Goal: Navigation & Orientation: Find specific page/section

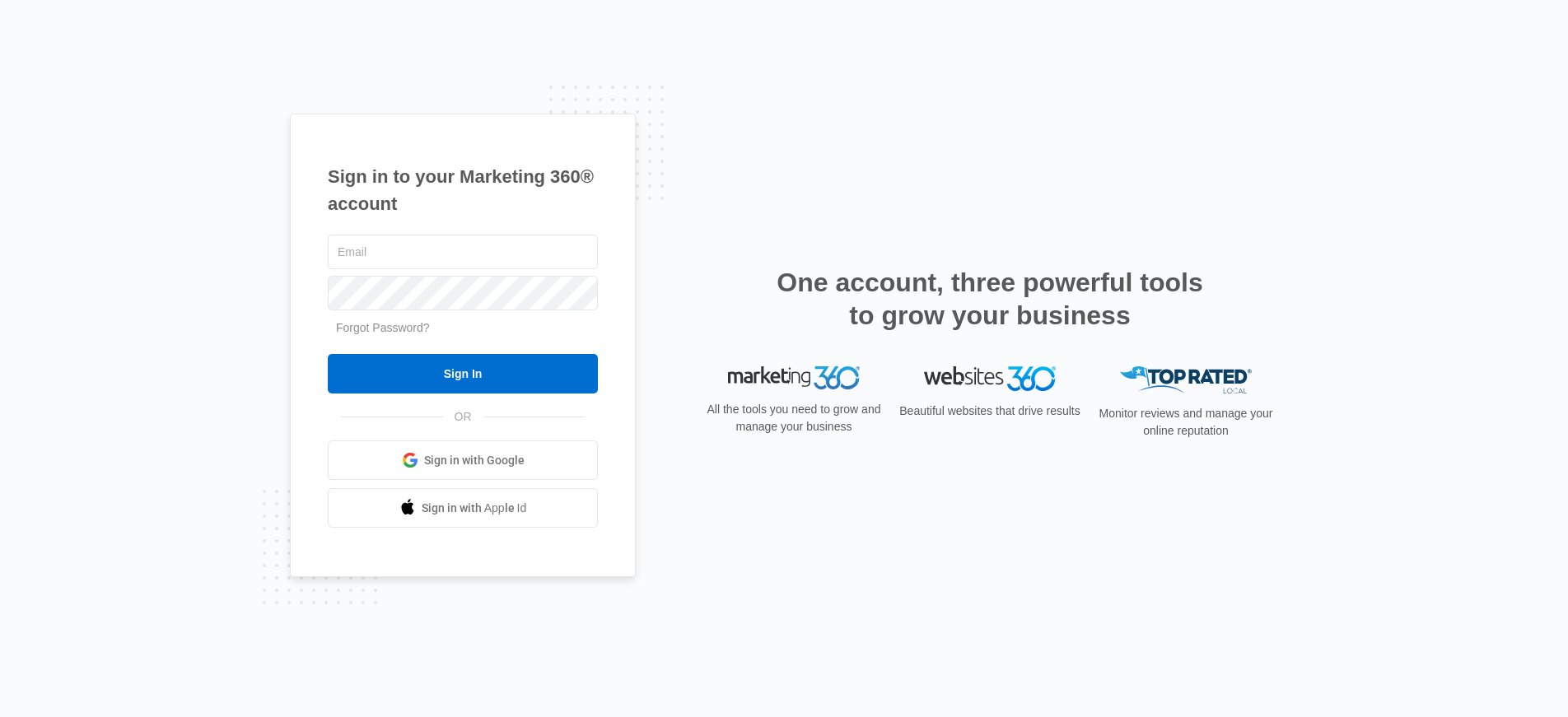
type input "[PERSON_NAME][EMAIL_ADDRESS][PERSON_NAME][DOMAIN_NAME]"
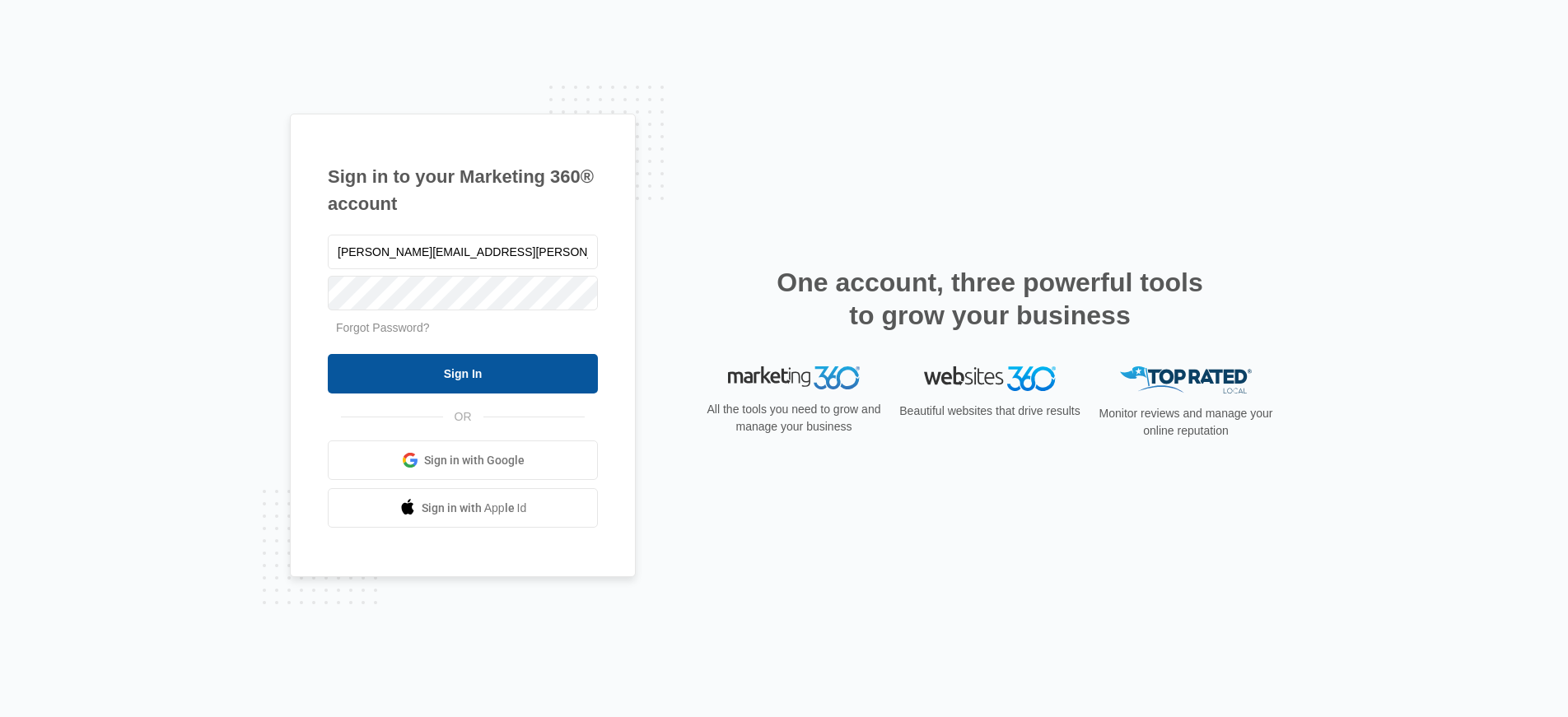
click at [442, 361] on input "Sign In" at bounding box center [462, 374] width 270 height 39
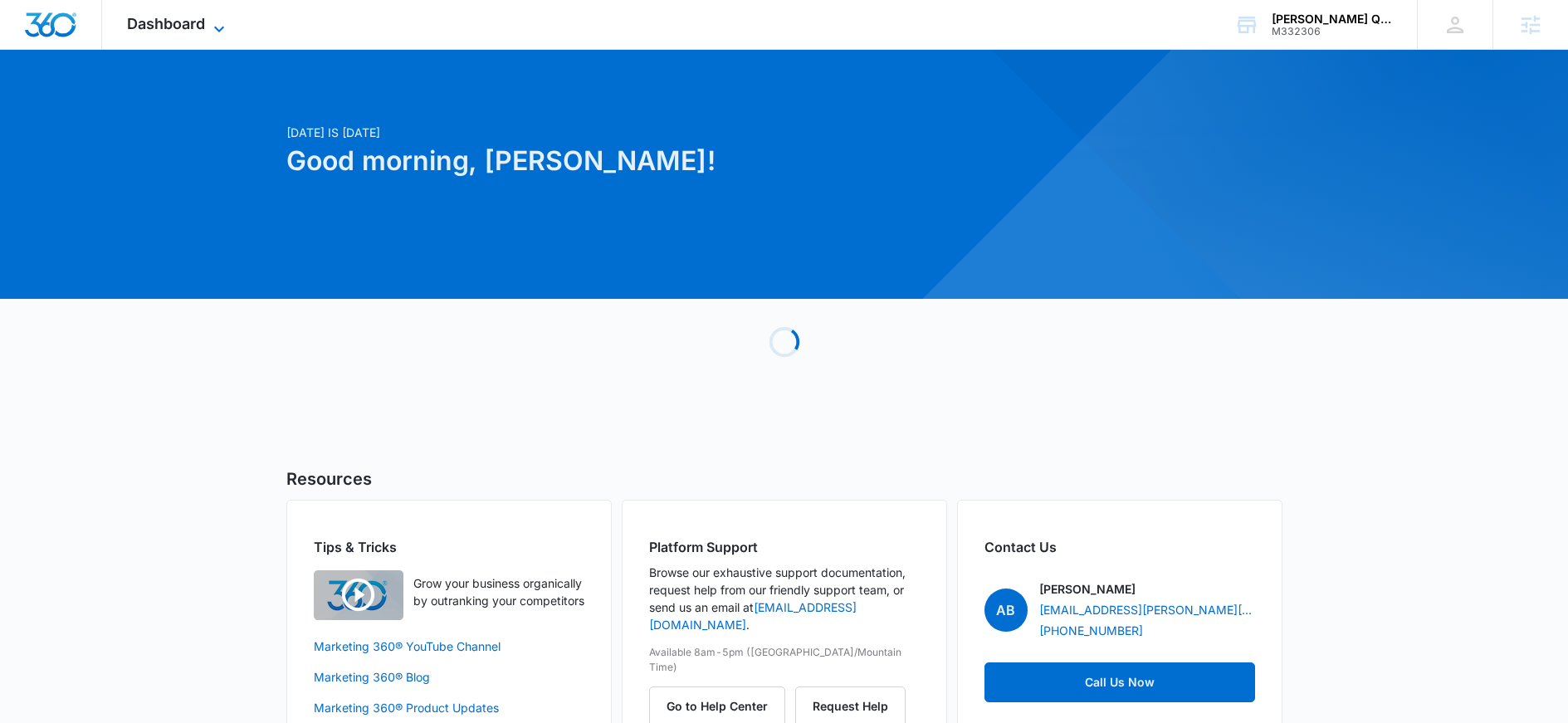
click at [169, 25] on span "Dashboard" at bounding box center [166, 23] width 78 height 17
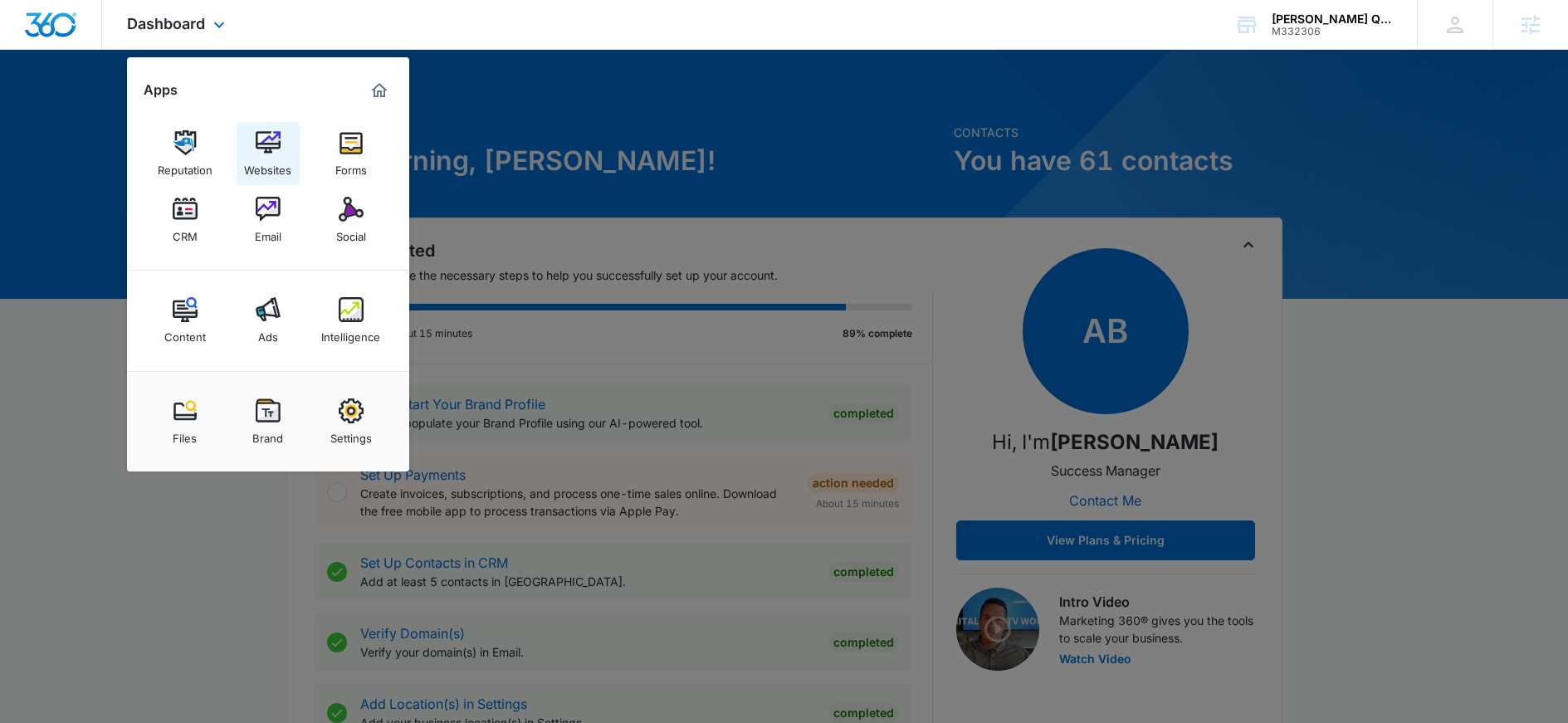
click at [269, 145] on img at bounding box center [268, 143] width 25 height 25
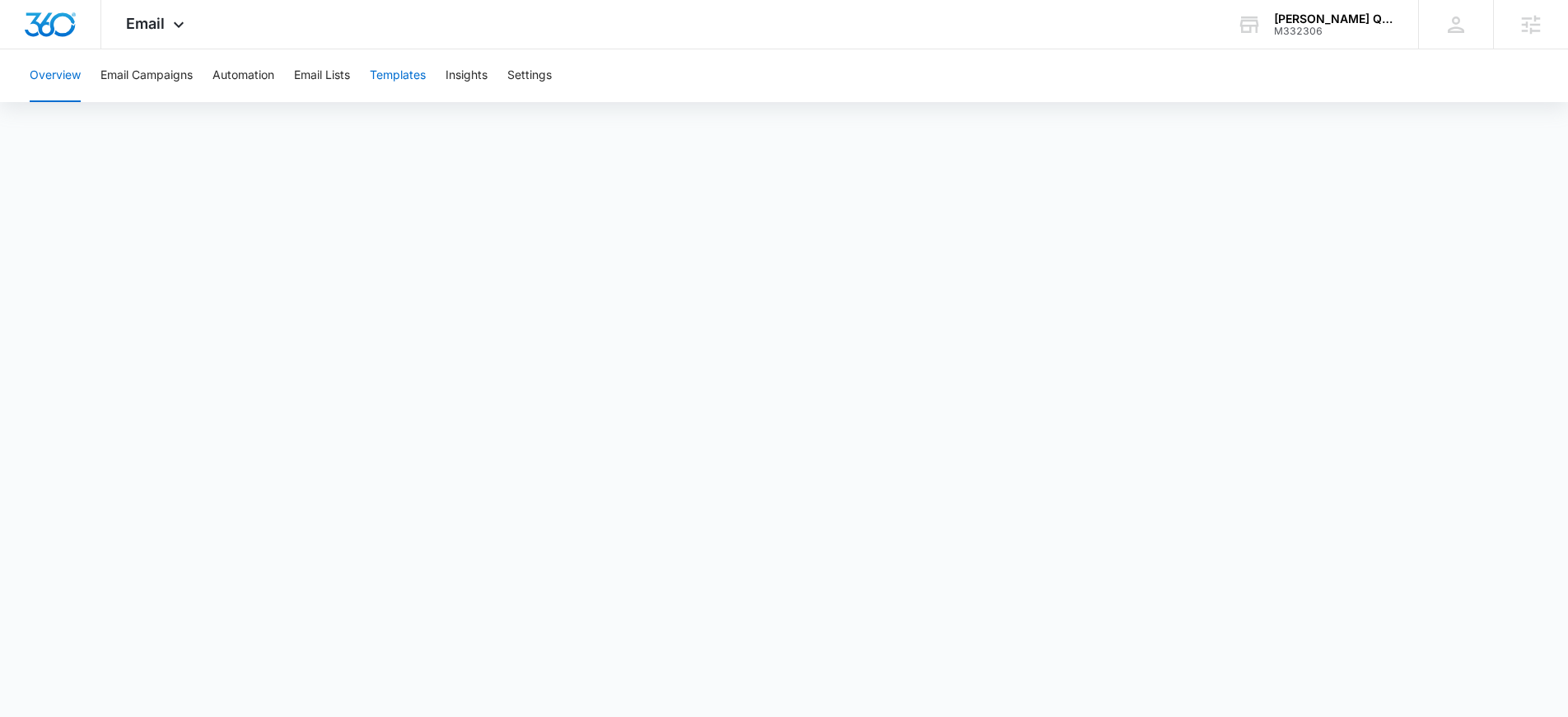
click at [412, 73] on button "Templates" at bounding box center [398, 75] width 56 height 53
click at [244, 79] on button "Automation" at bounding box center [243, 75] width 62 height 53
click at [159, 25] on span "Email" at bounding box center [145, 23] width 39 height 17
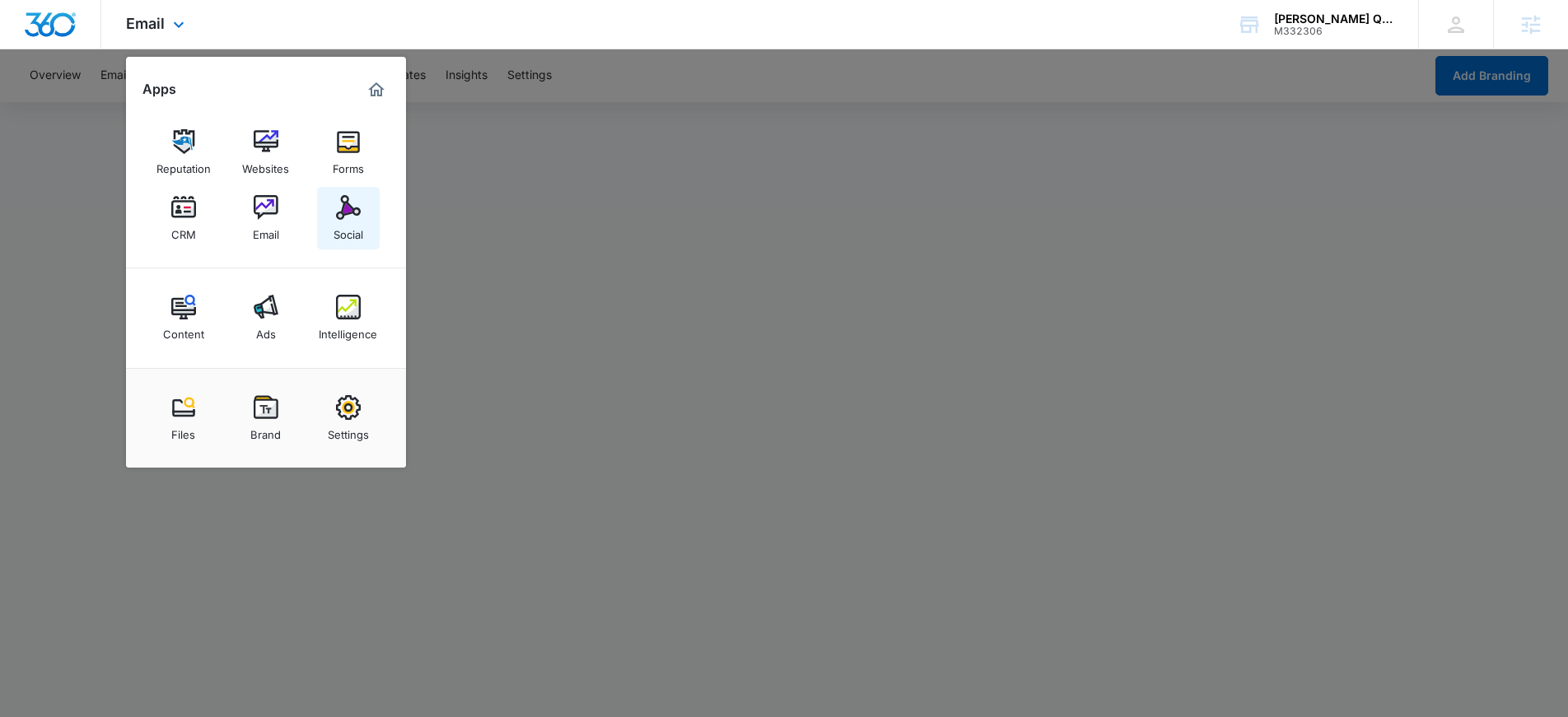
click at [353, 215] on img at bounding box center [349, 208] width 25 height 25
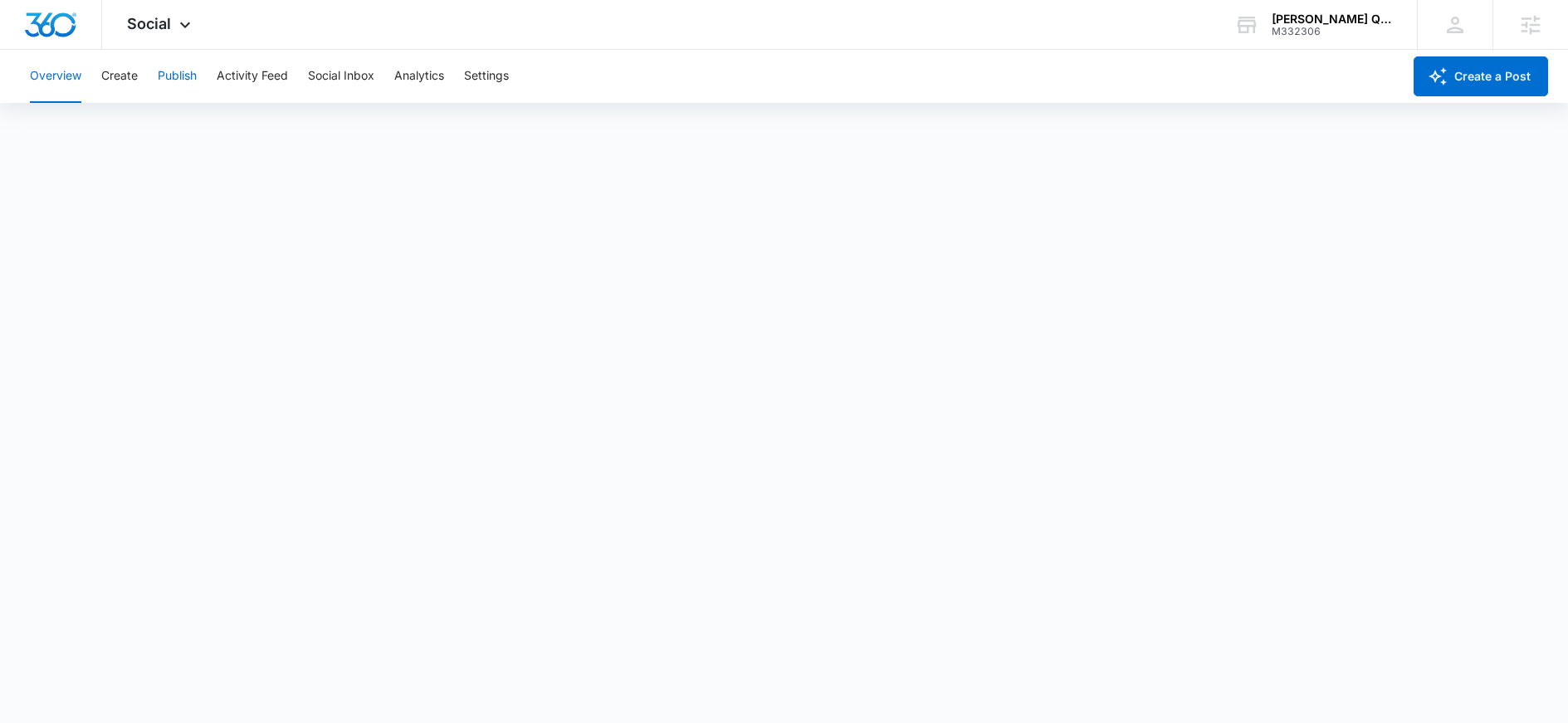
click at [182, 72] on button "Publish" at bounding box center [177, 76] width 39 height 53
